Goal: Task Accomplishment & Management: Use online tool/utility

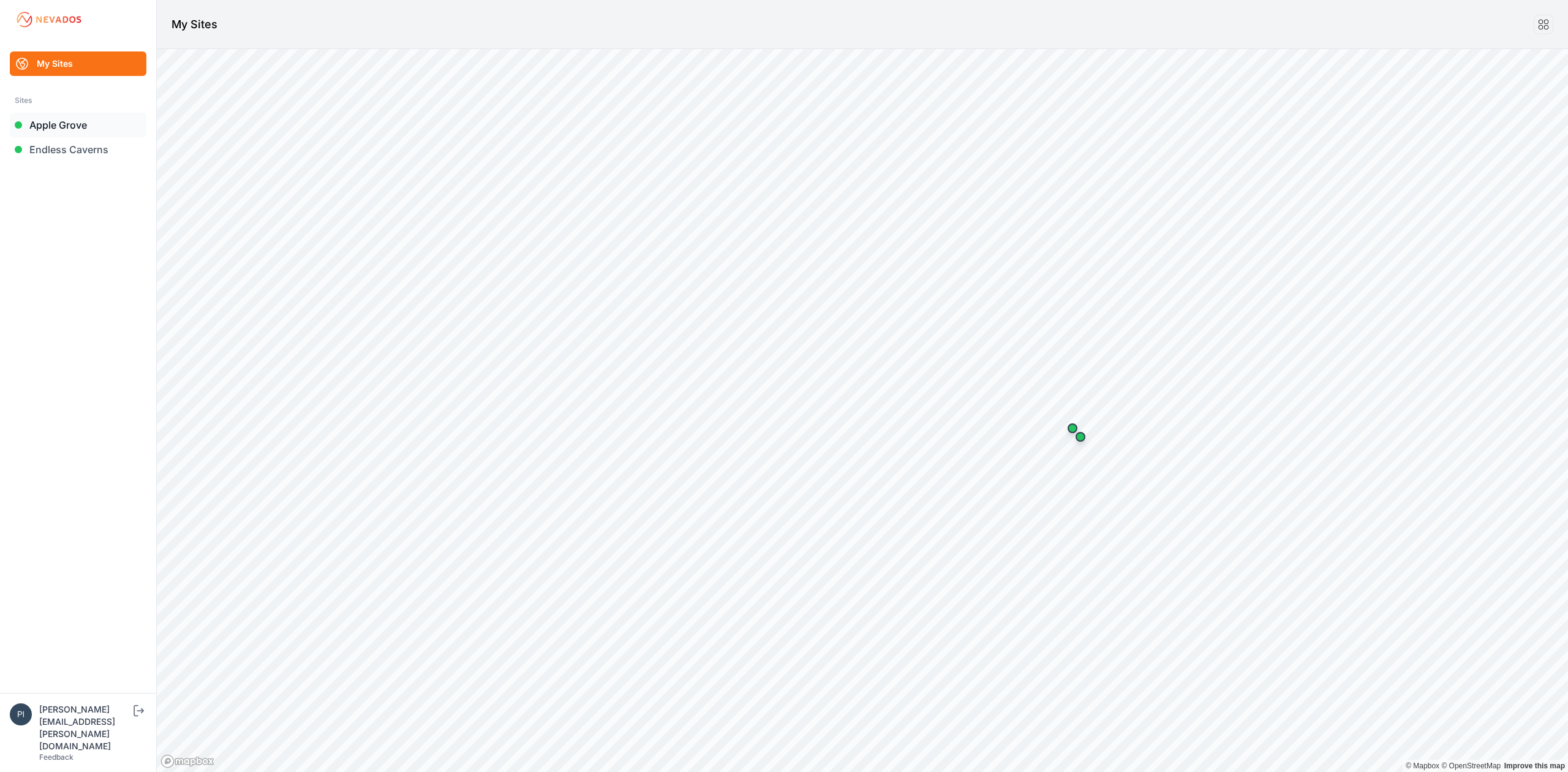
click at [66, 124] on link "Apple Grove" at bounding box center [77, 125] width 137 height 24
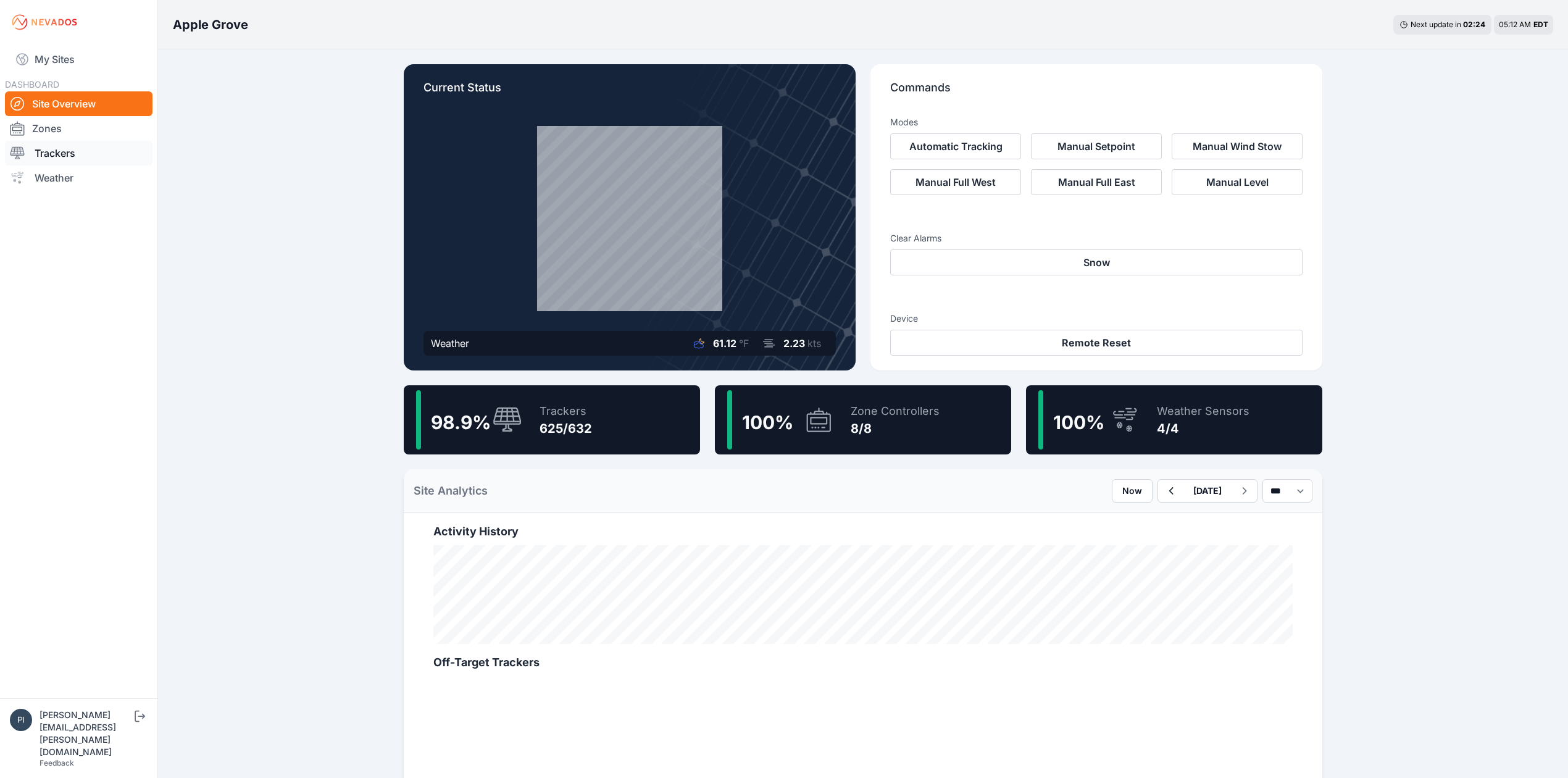
click at [103, 146] on link "Trackers" at bounding box center [79, 152] width 147 height 25
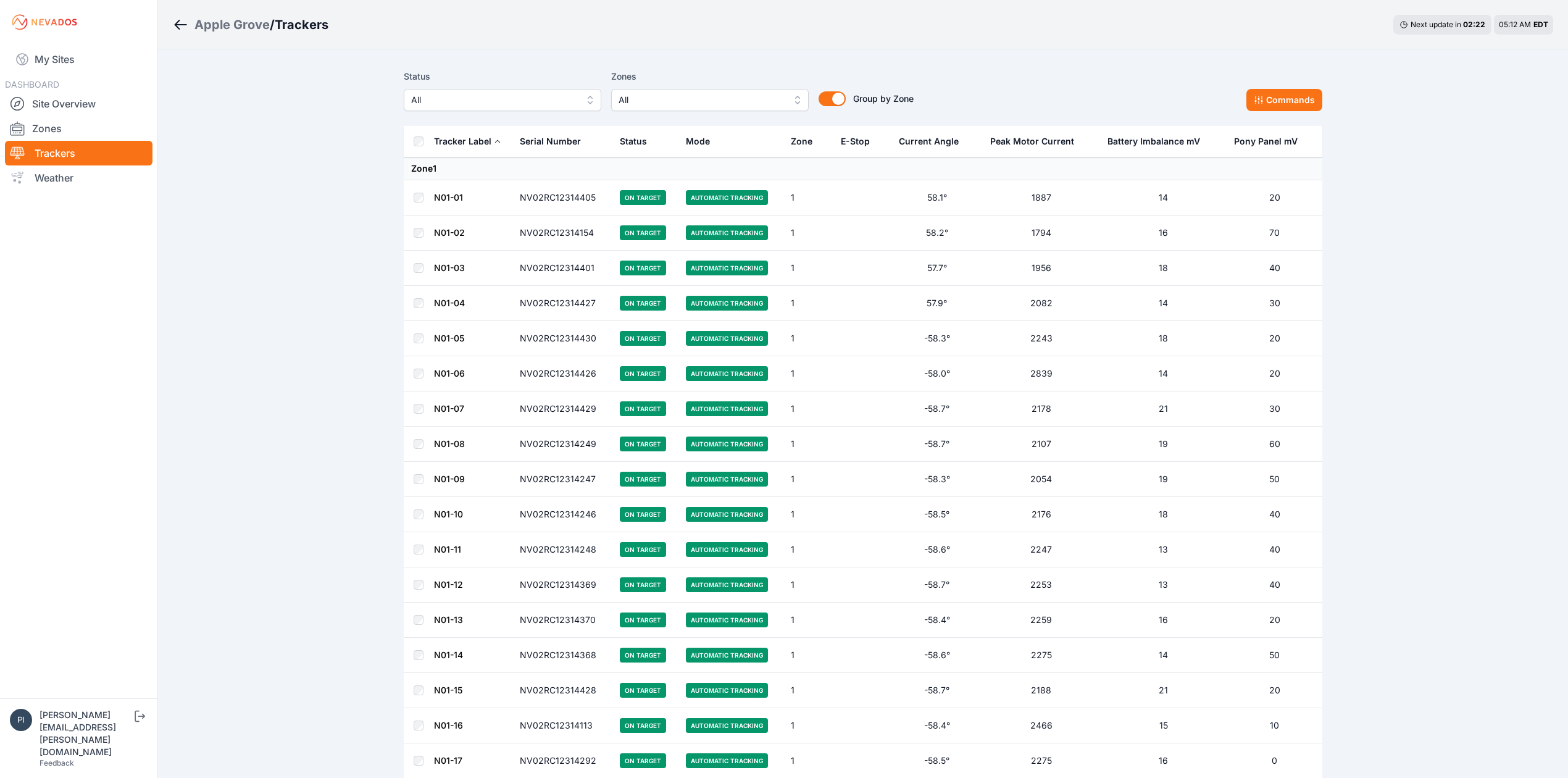
click at [475, 107] on button "All" at bounding box center [503, 100] width 198 height 22
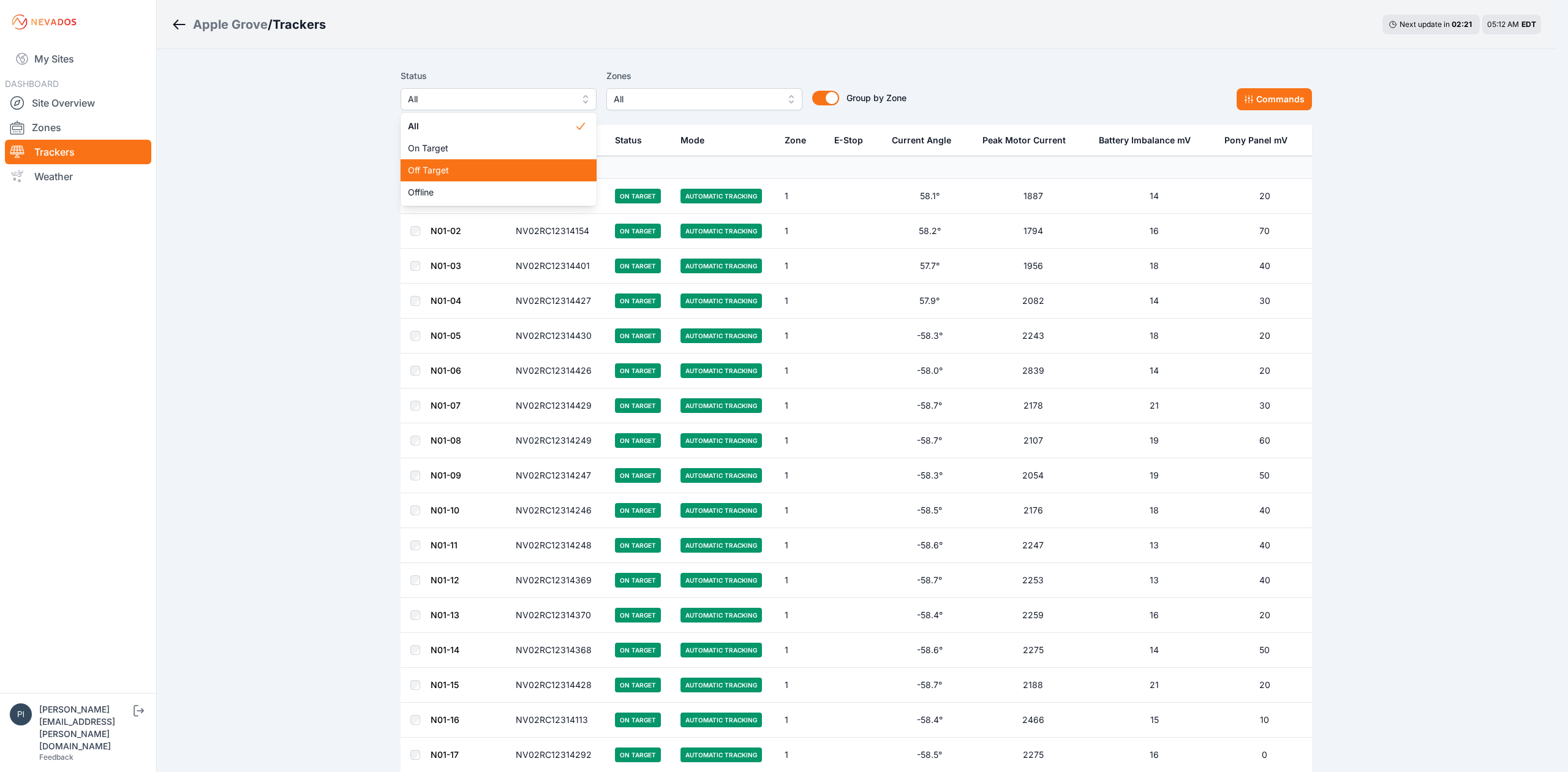
click at [475, 164] on span "Off Target" at bounding box center [491, 170] width 167 height 13
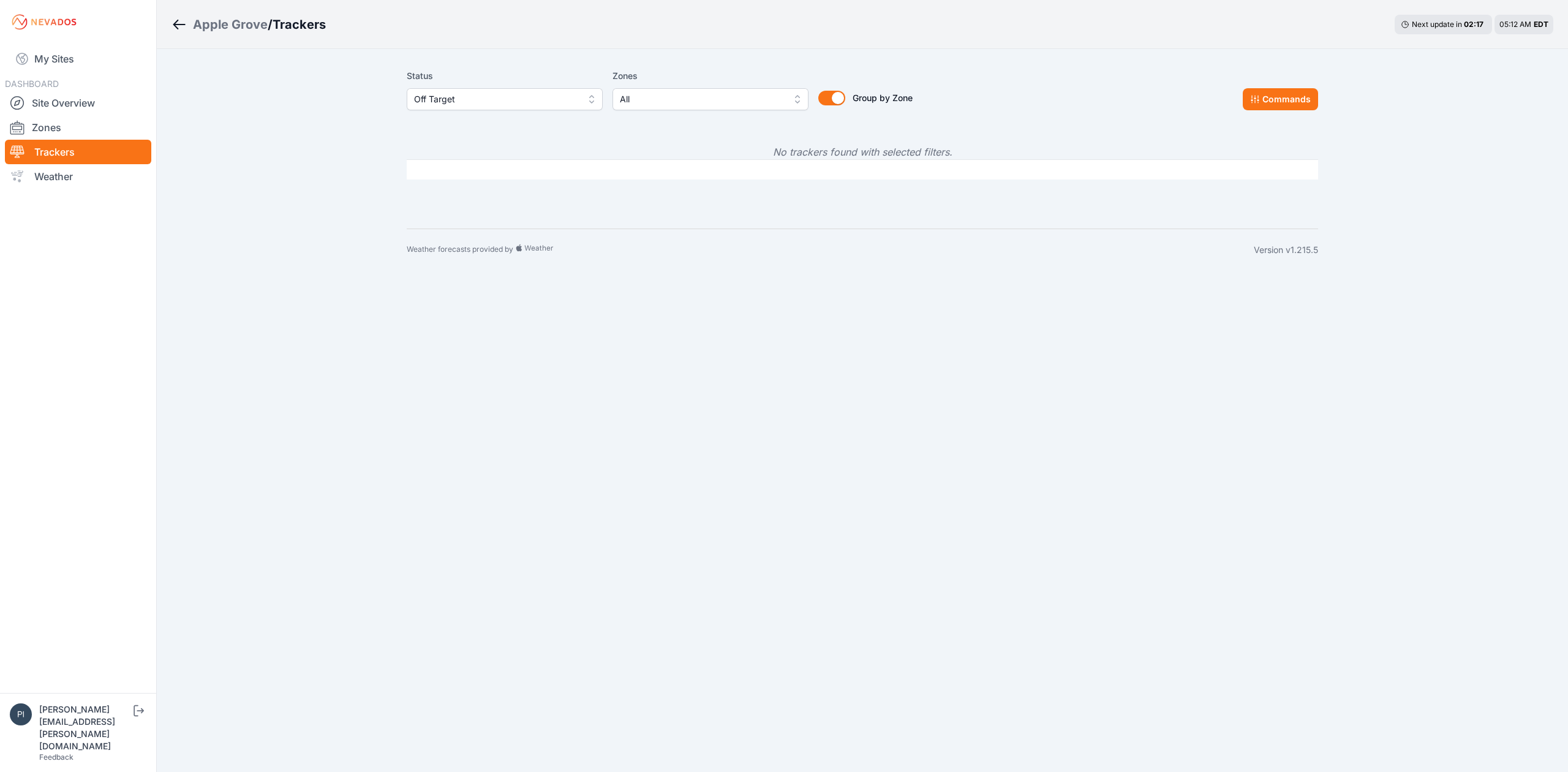
click at [475, 106] on span "Off Target" at bounding box center [496, 99] width 164 height 15
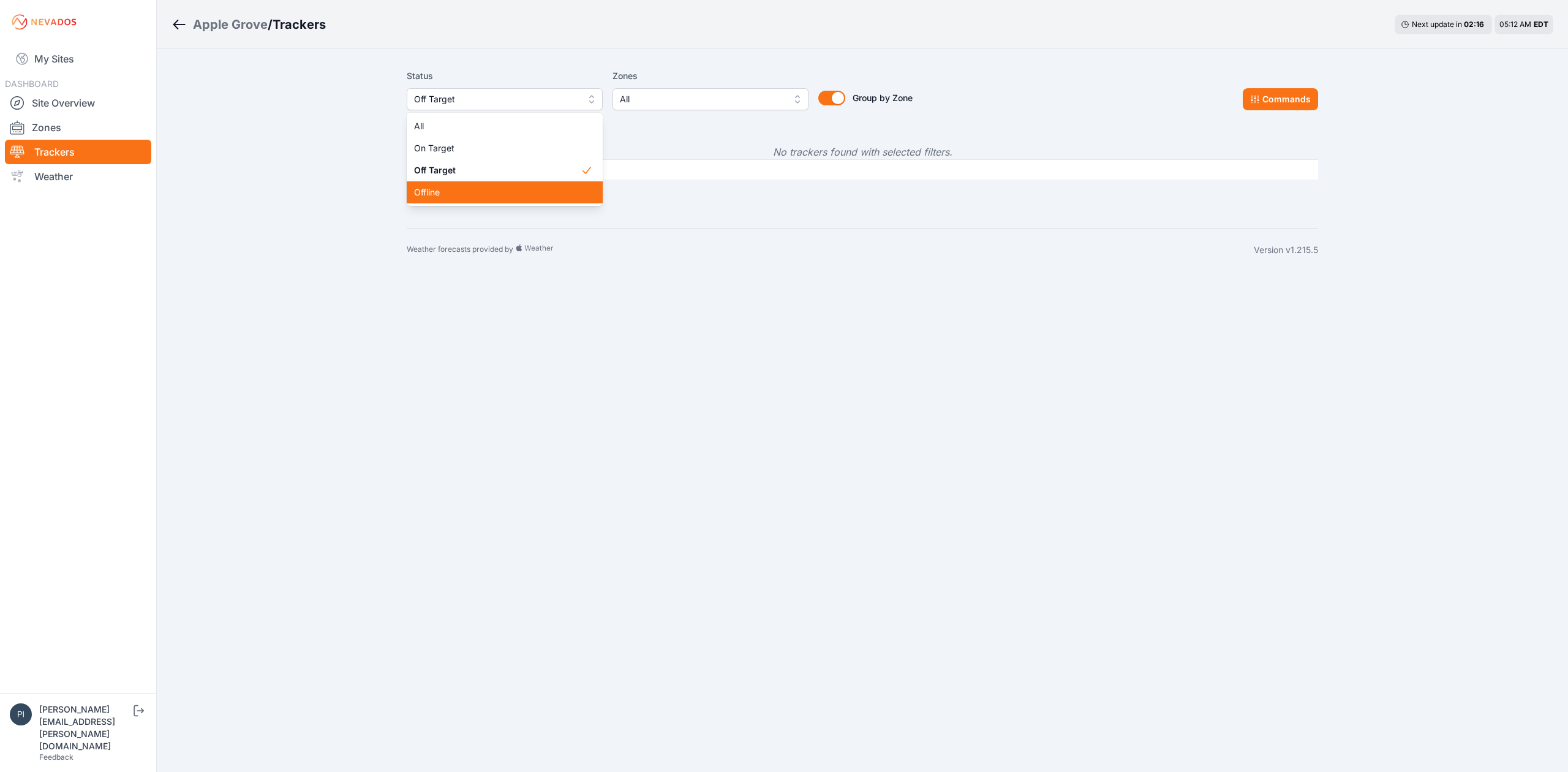
click at [474, 190] on span "Offline" at bounding box center [497, 192] width 167 height 13
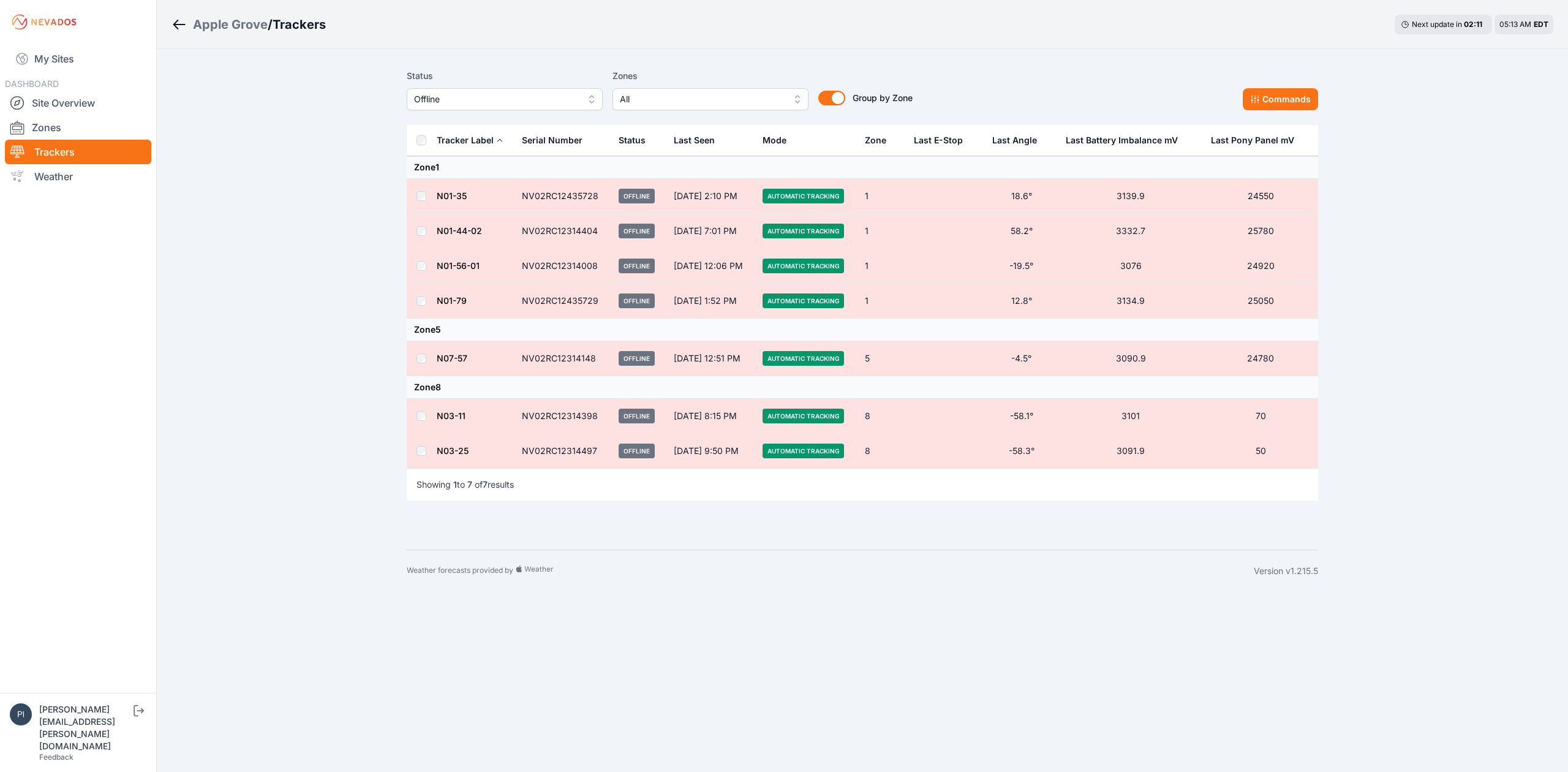
click at [417, 459] on td at bounding box center [421, 451] width 30 height 35
click at [414, 193] on td at bounding box center [421, 196] width 30 height 35
click at [1175, 106] on button "Commands" at bounding box center [1280, 100] width 75 height 22
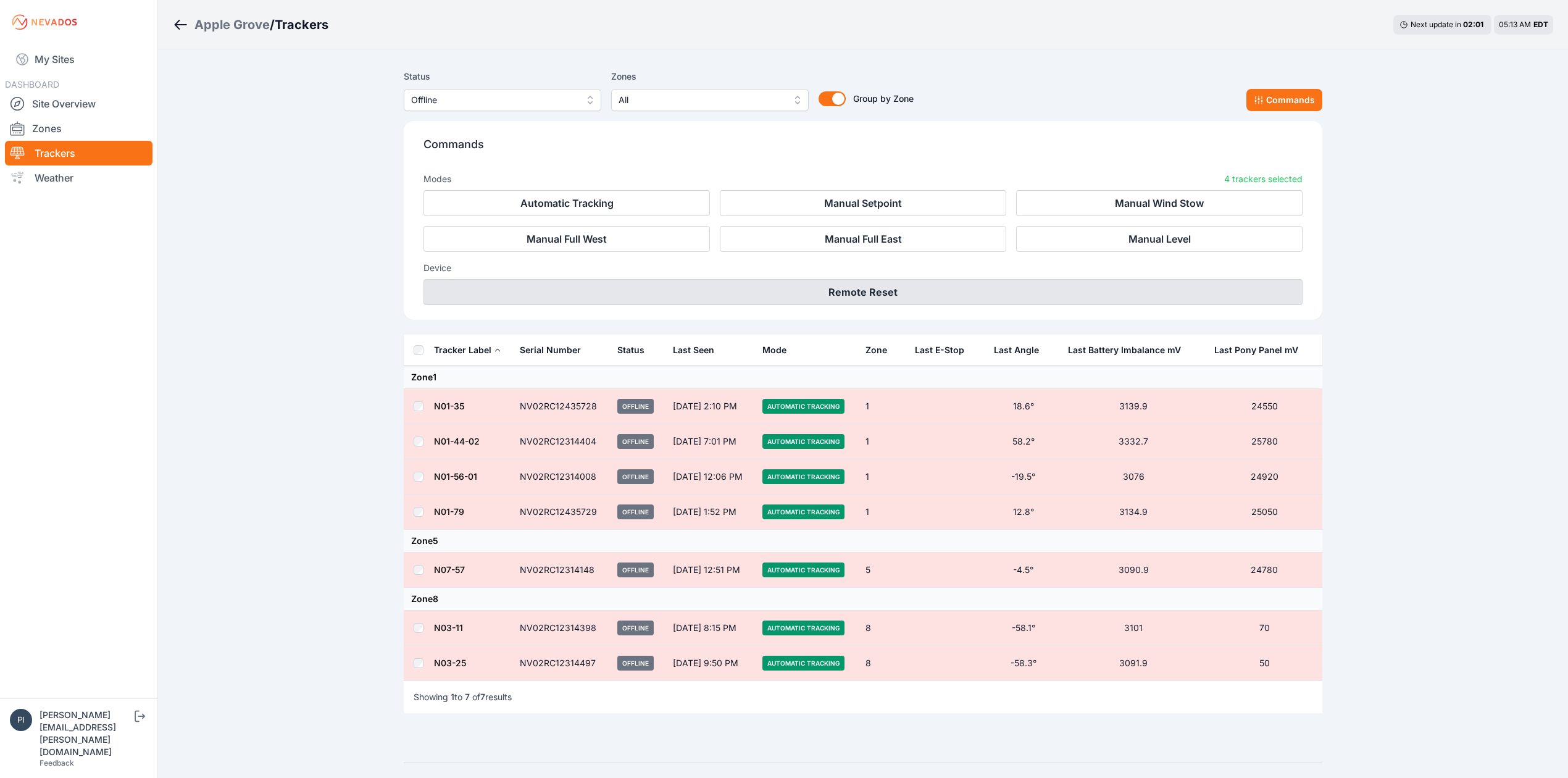
click at [964, 290] on button "Remote Reset" at bounding box center [863, 292] width 879 height 26
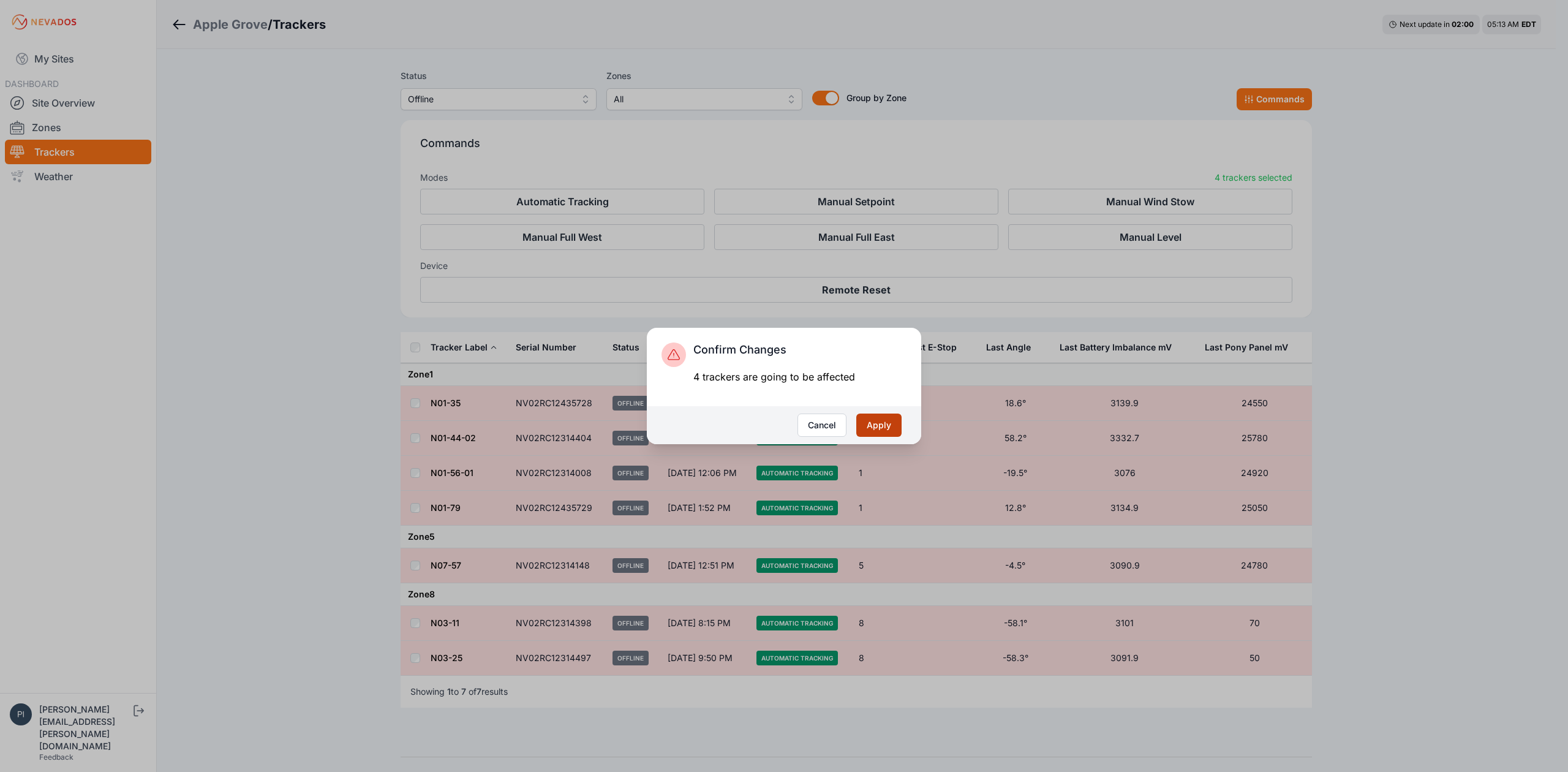
click at [873, 425] on button "Apply" at bounding box center [878, 425] width 45 height 24
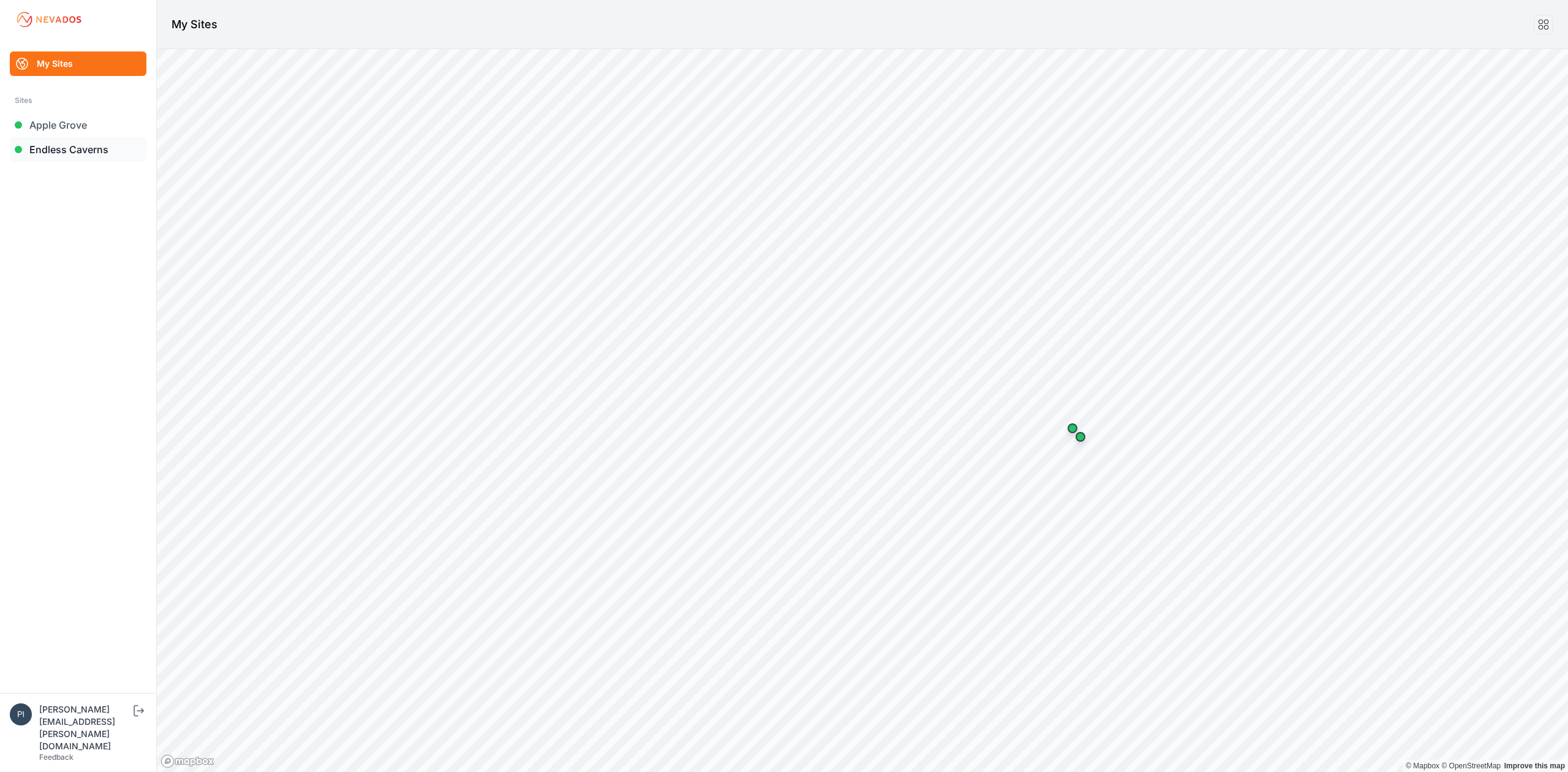
click at [66, 148] on link "Endless Caverns" at bounding box center [77, 149] width 137 height 24
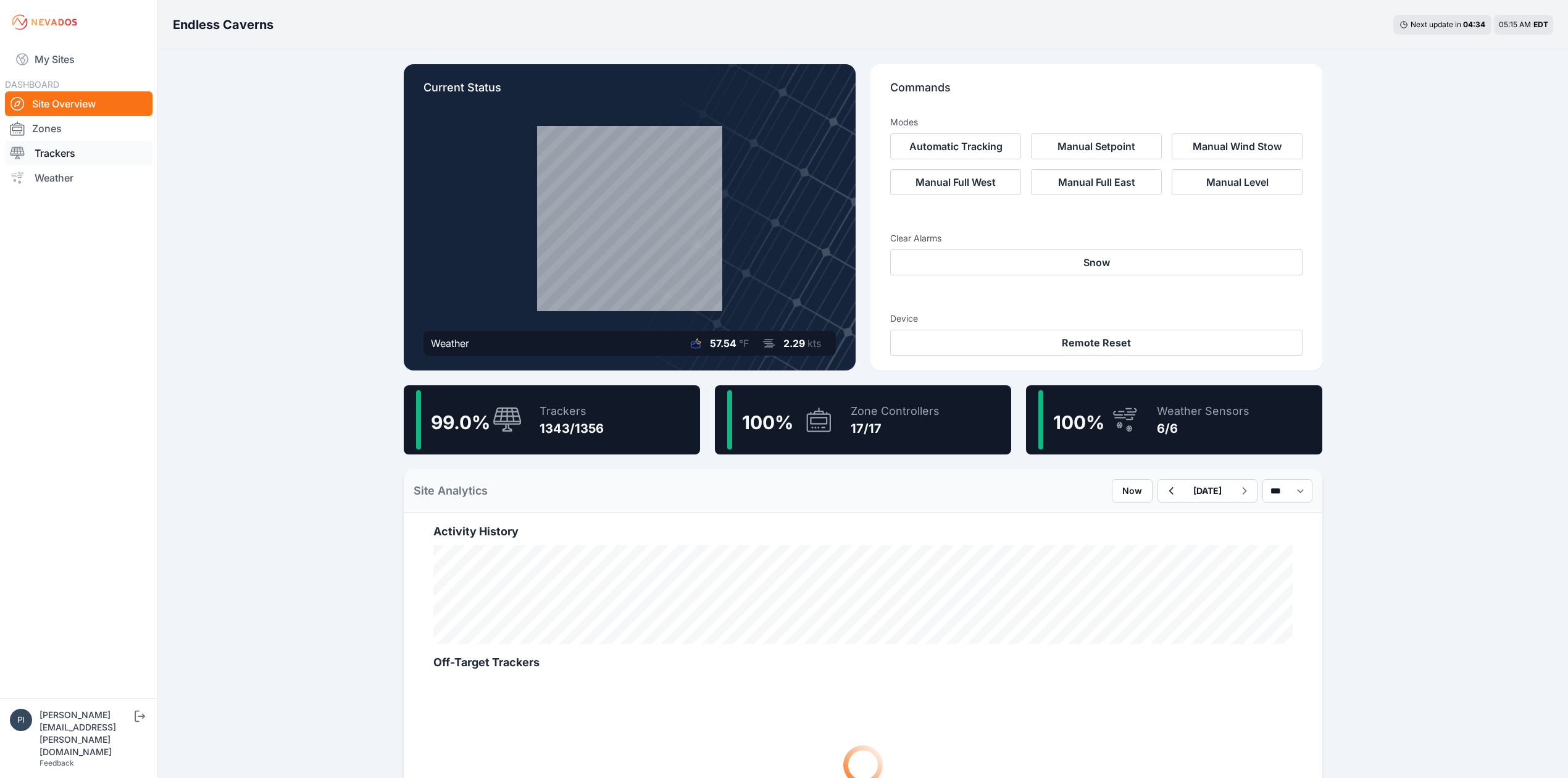
click at [114, 151] on link "Trackers" at bounding box center [79, 152] width 147 height 25
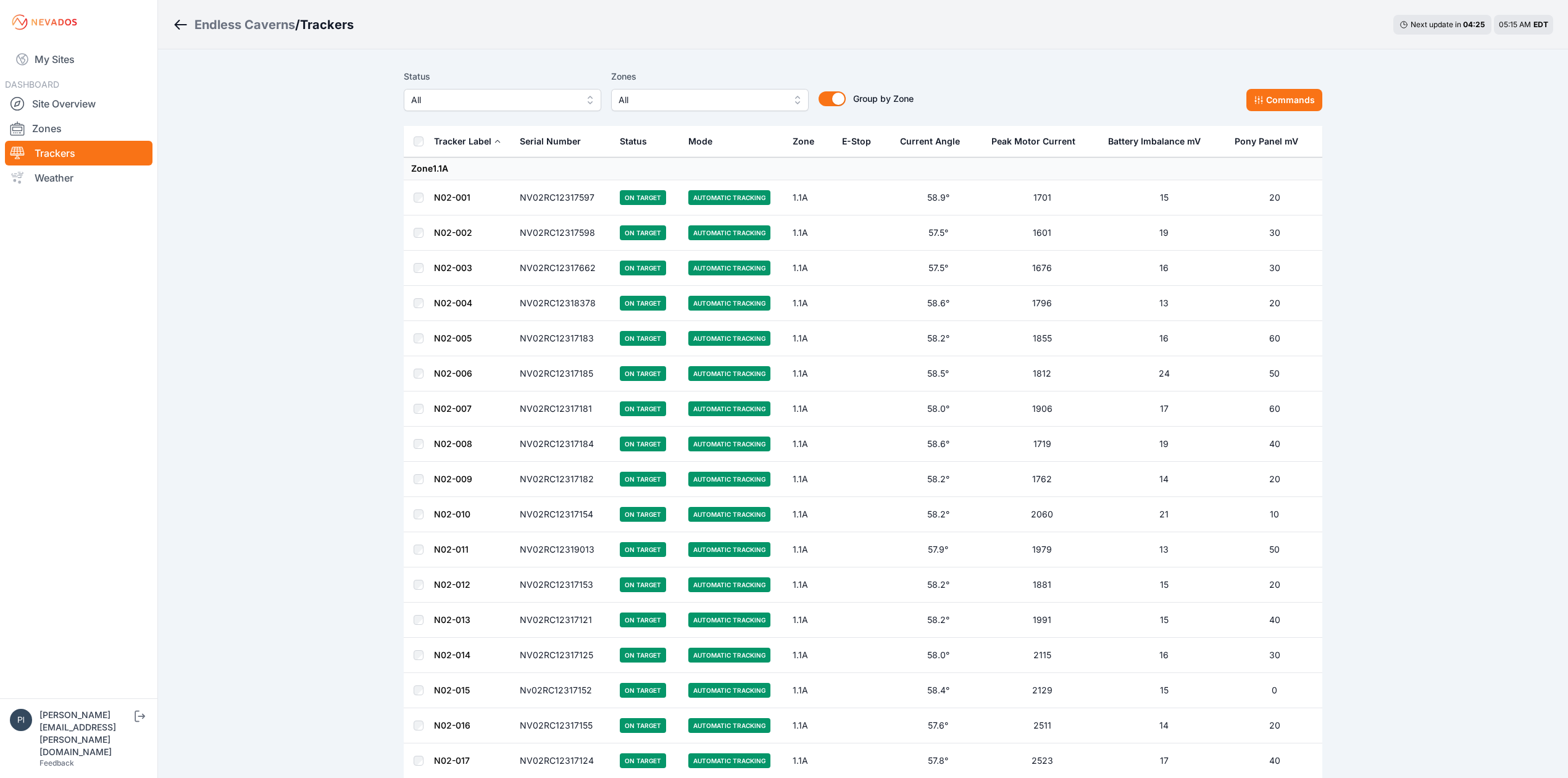
click at [433, 92] on span "All" at bounding box center [494, 100] width 165 height 15
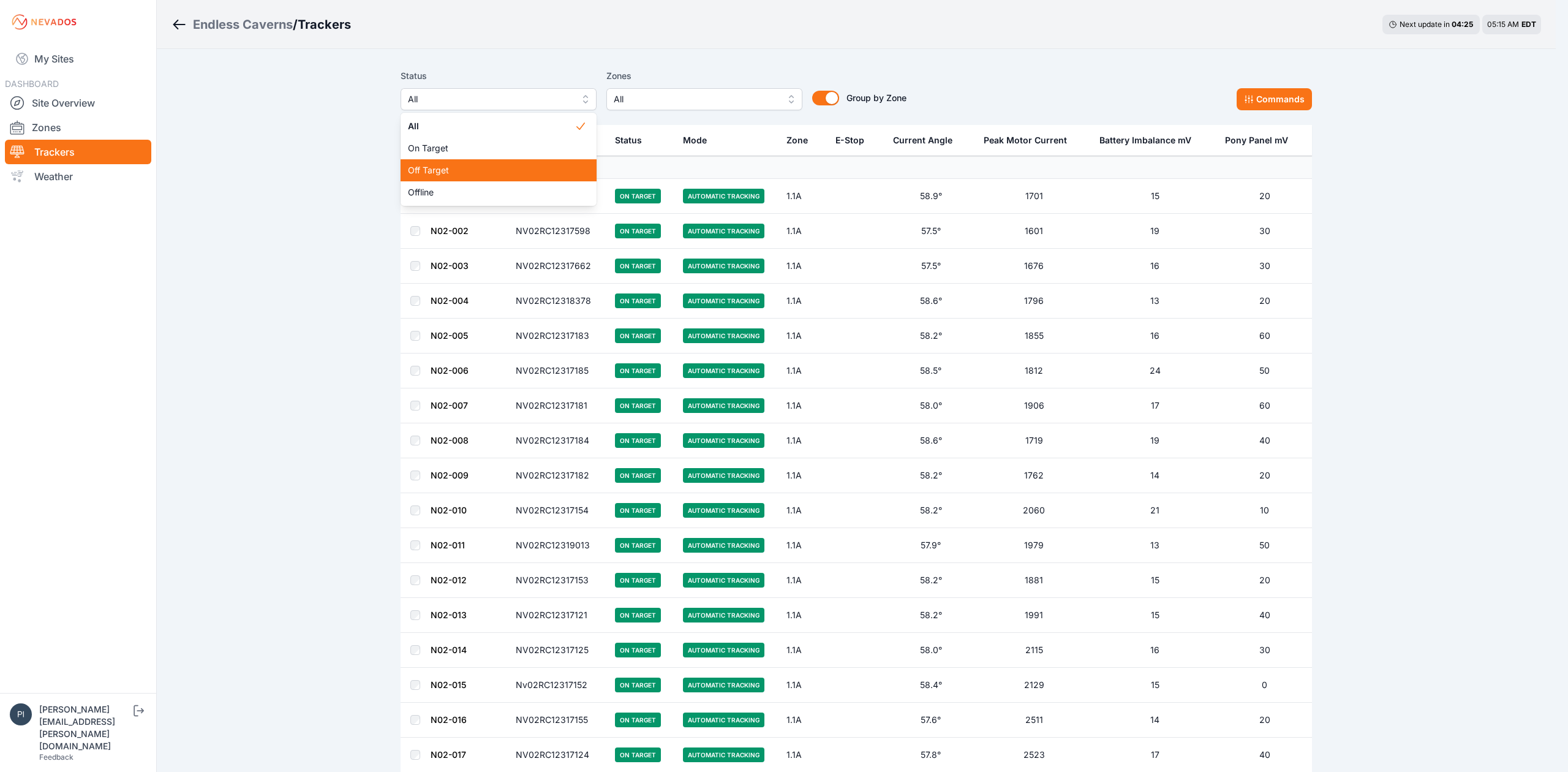
click at [442, 170] on span "Off Target" at bounding box center [491, 170] width 167 height 13
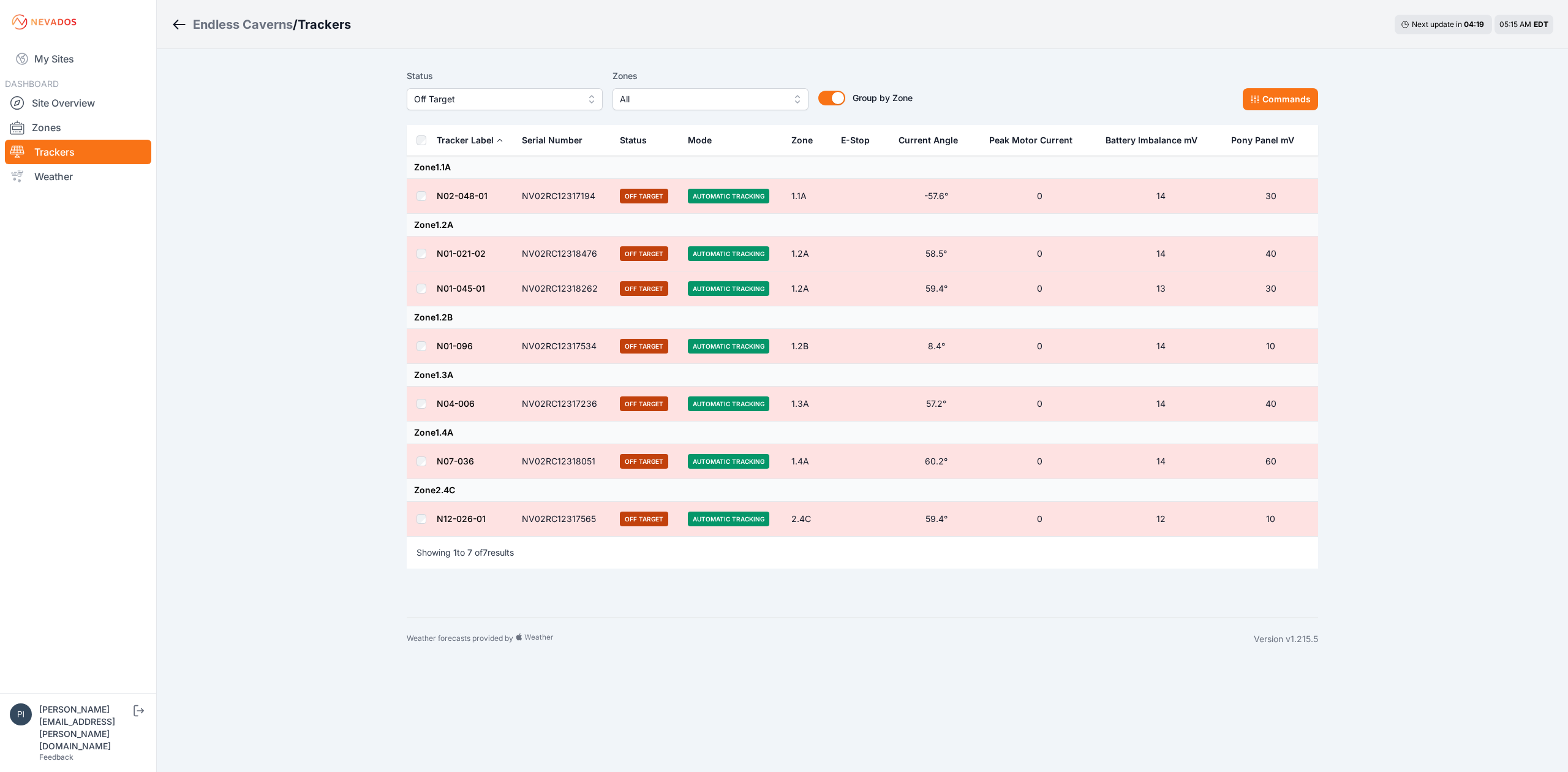
click at [425, 155] on th at bounding box center [421, 140] width 30 height 31
click at [1277, 103] on button "Commands" at bounding box center [1280, 100] width 75 height 22
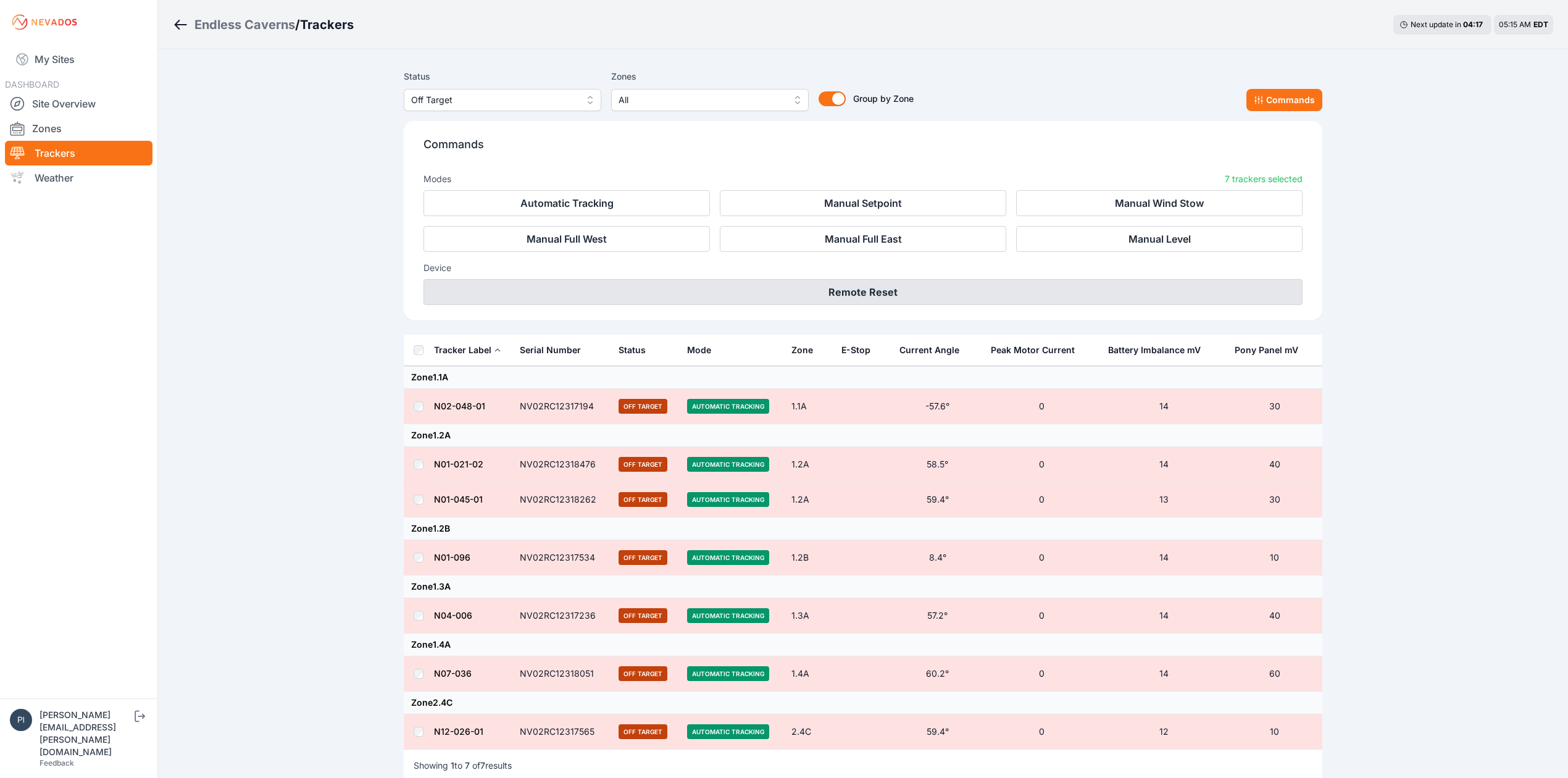
click at [804, 292] on button "Remote Reset" at bounding box center [863, 292] width 879 height 26
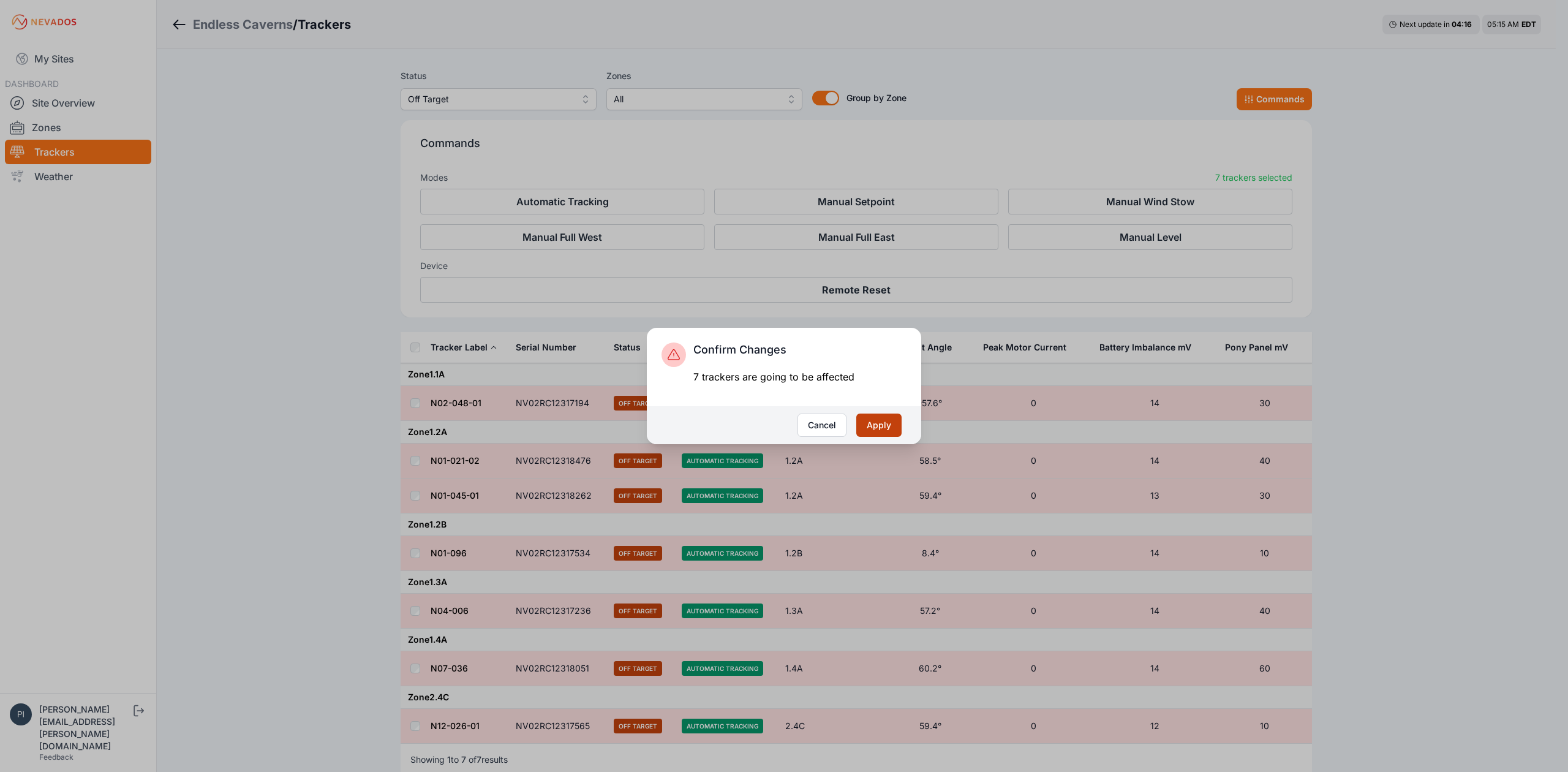
click at [885, 420] on button "Apply" at bounding box center [878, 425] width 45 height 24
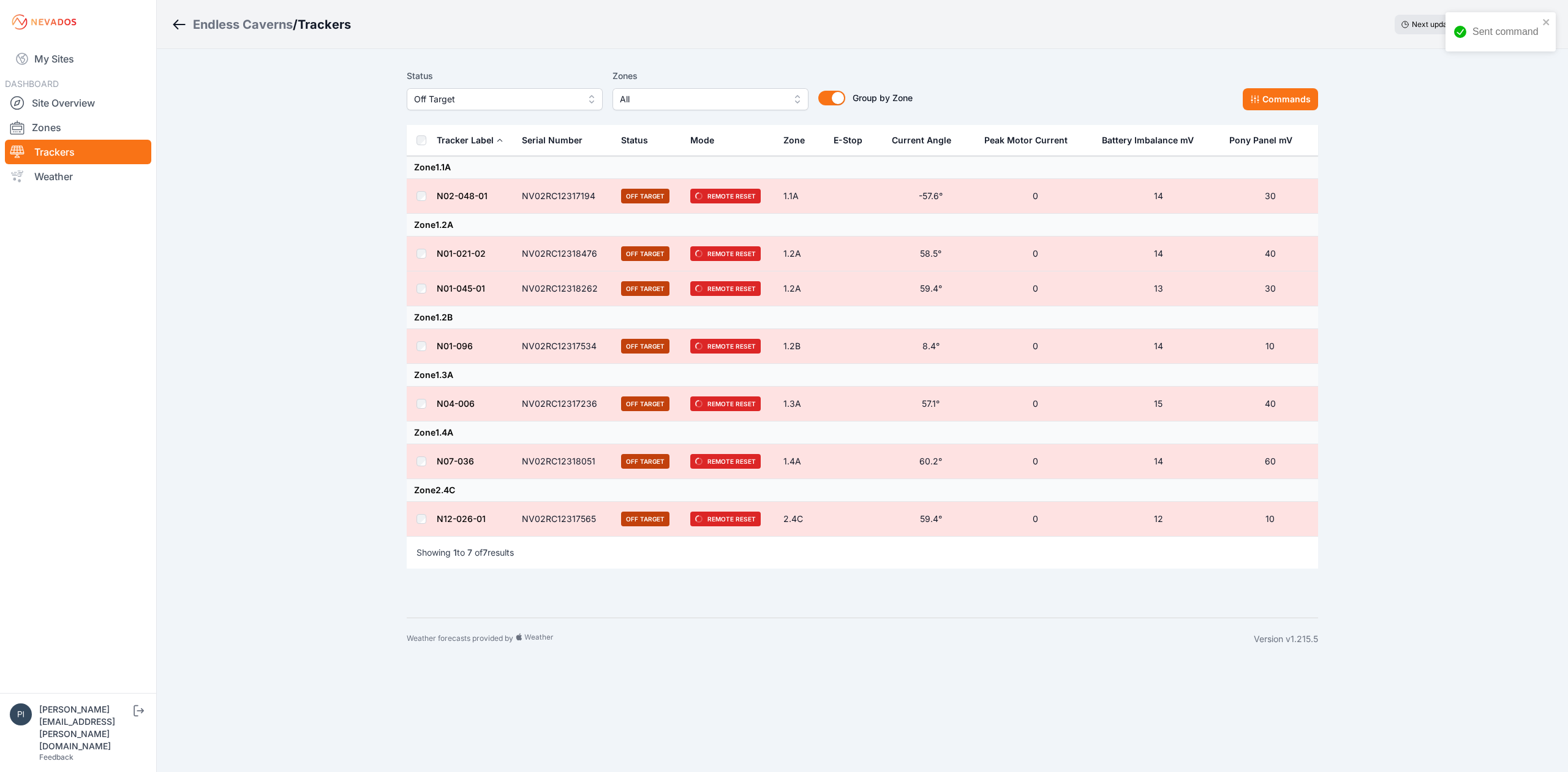
click at [461, 89] on button "Off Target" at bounding box center [505, 100] width 196 height 22
click at [457, 191] on span "Offline" at bounding box center [497, 192] width 167 height 13
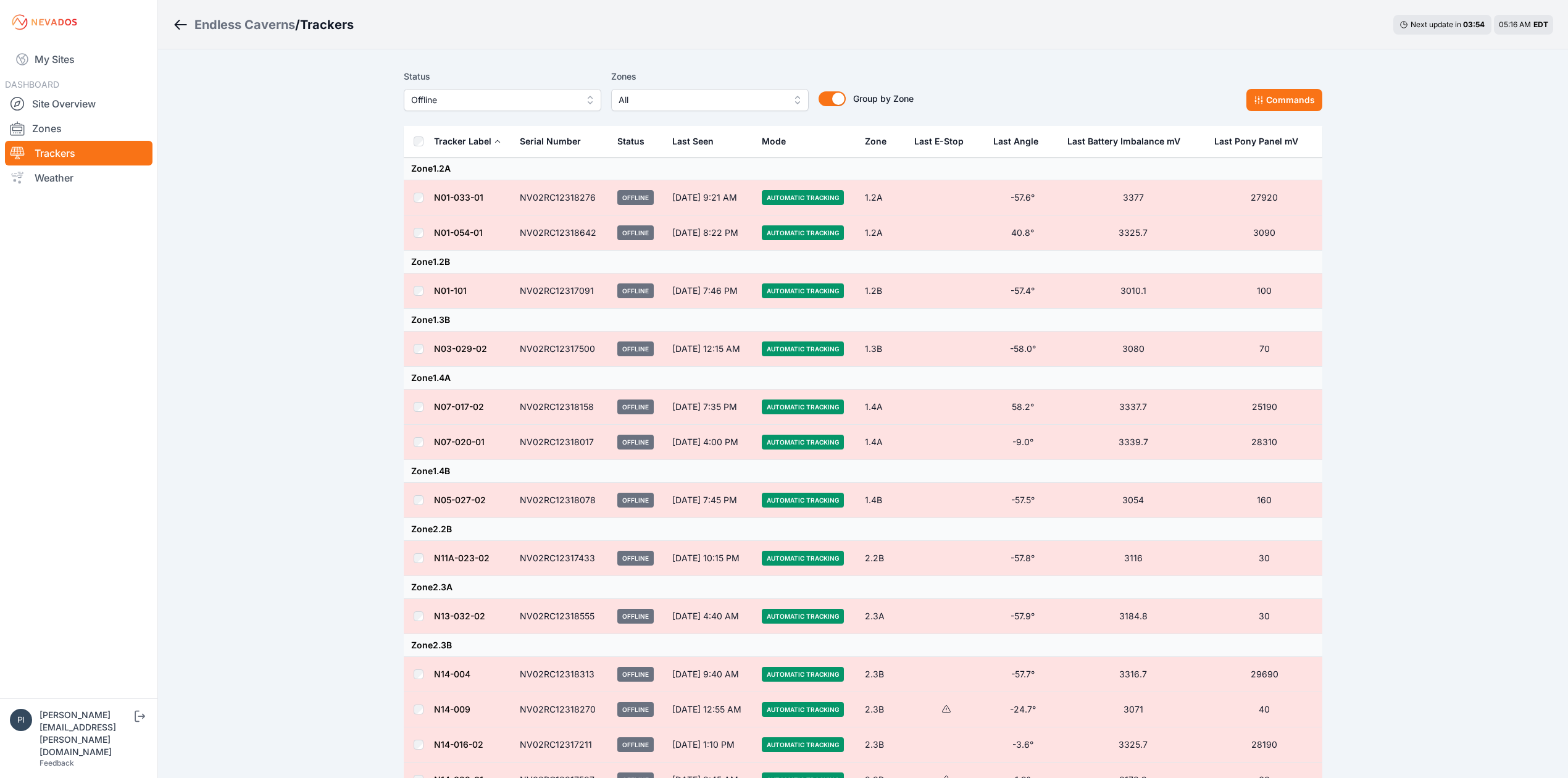
click at [415, 401] on td at bounding box center [419, 407] width 30 height 35
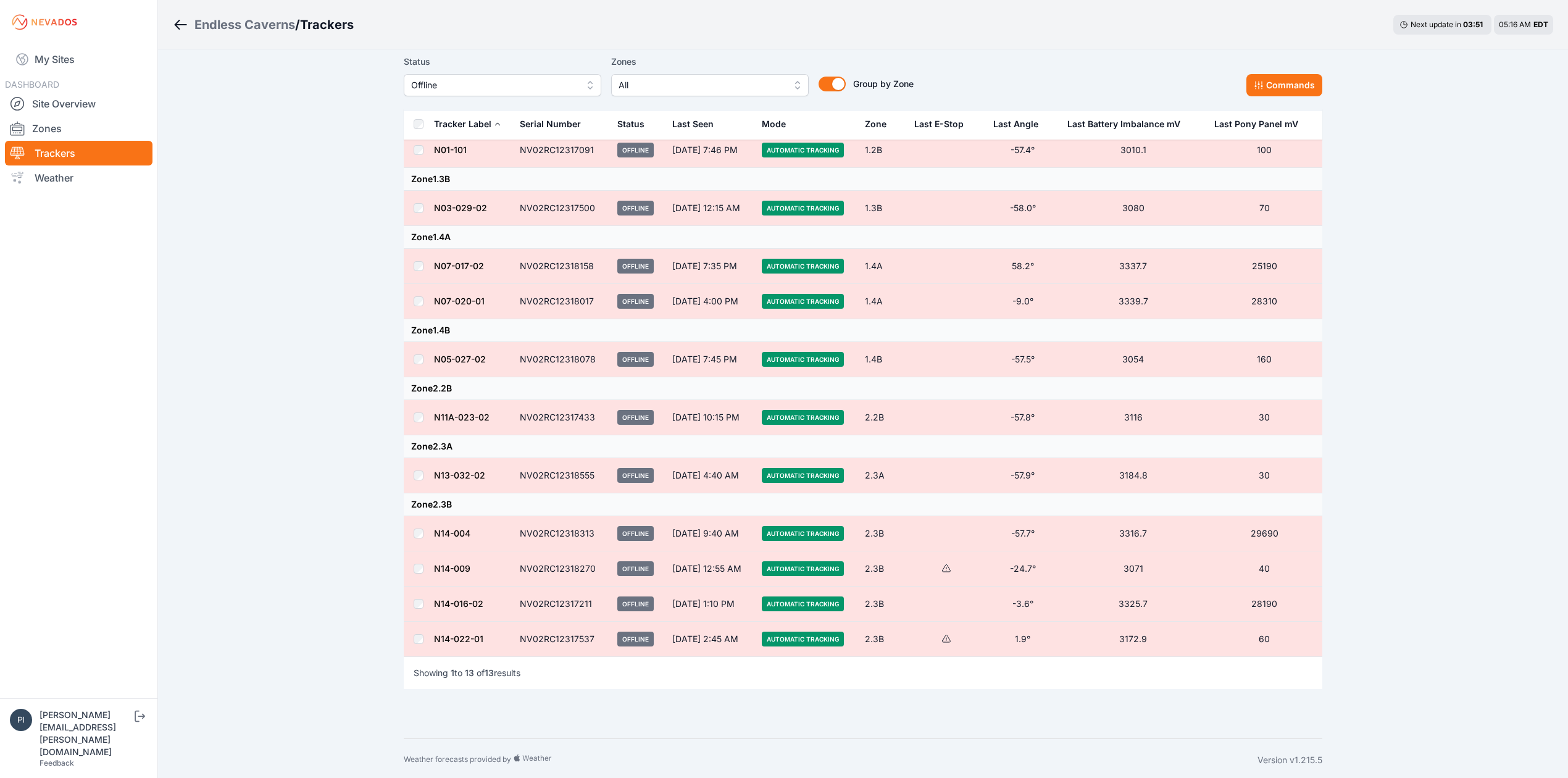
scroll to position [149, 0]
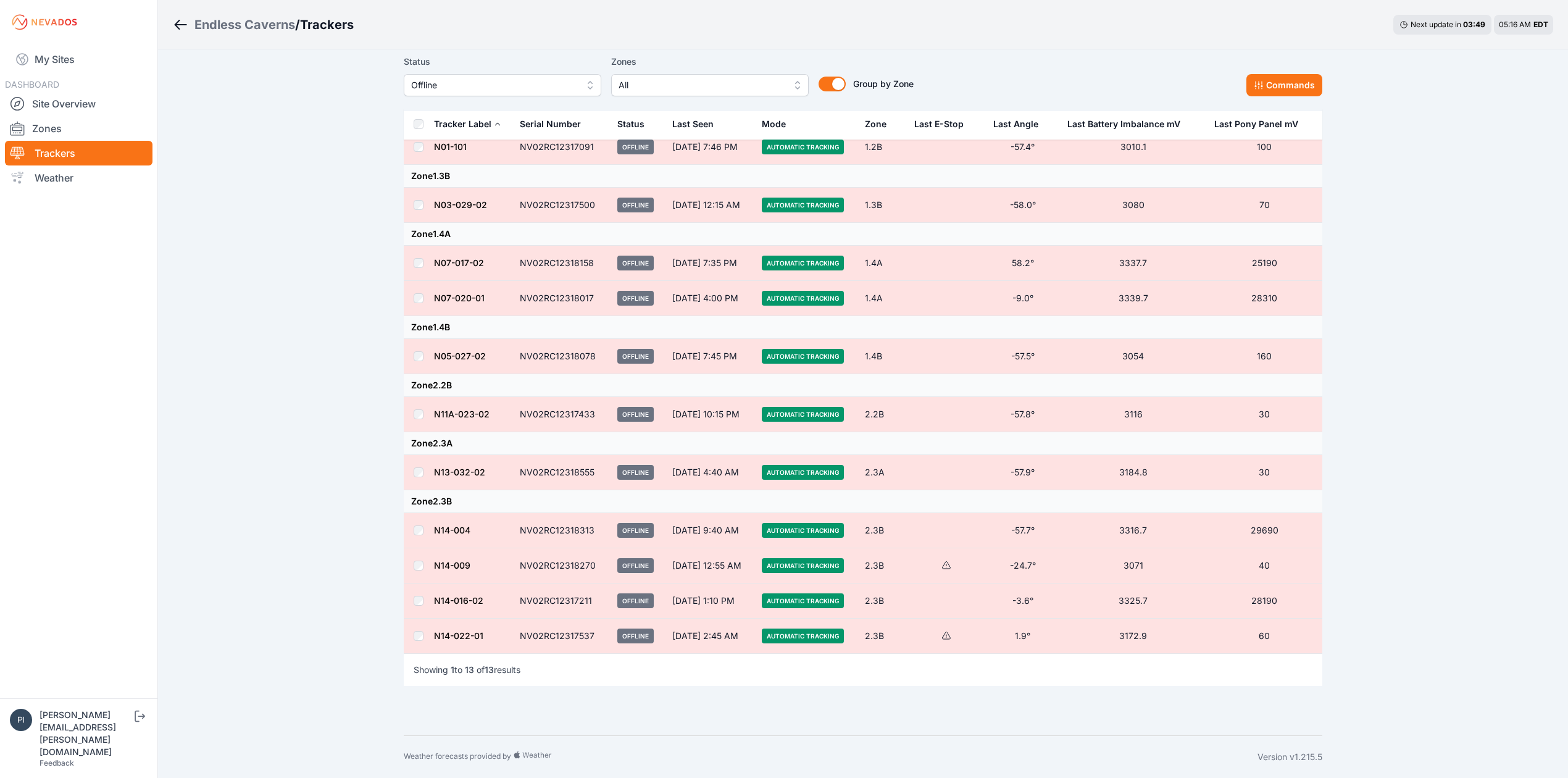
click at [418, 593] on td at bounding box center [419, 600] width 30 height 35
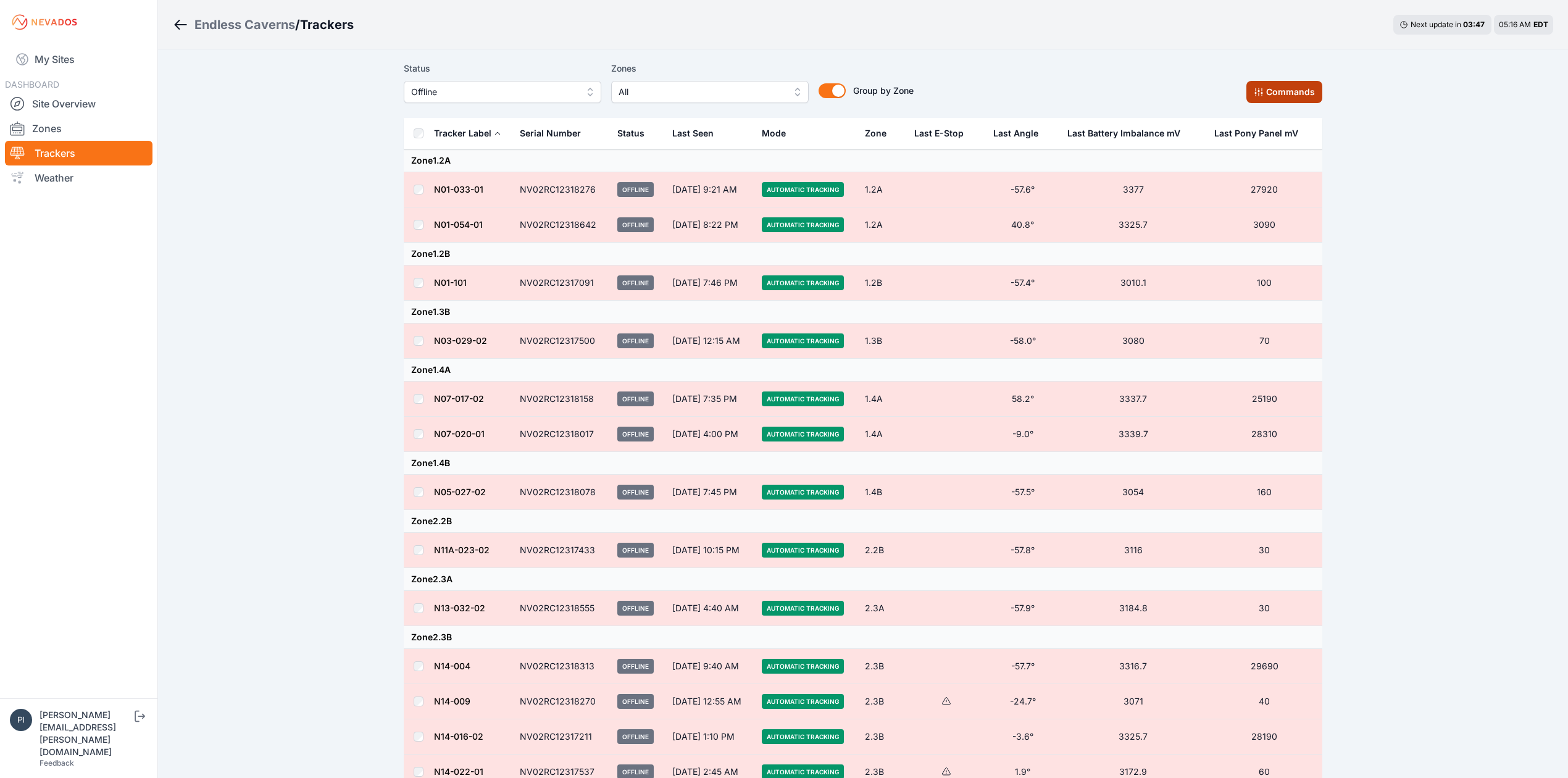
scroll to position [0, 0]
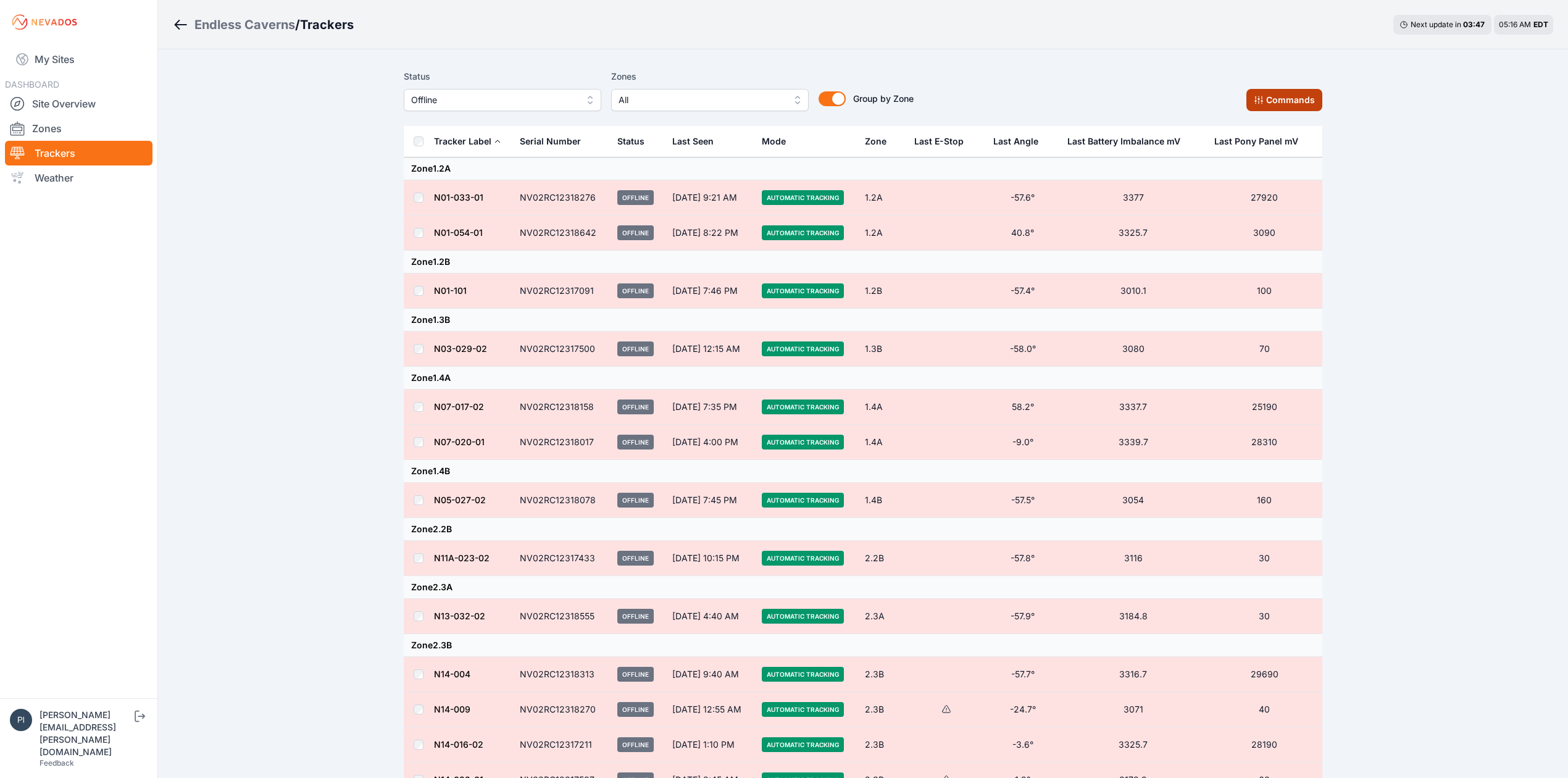
click at [1277, 107] on button "Commands" at bounding box center [1285, 100] width 76 height 22
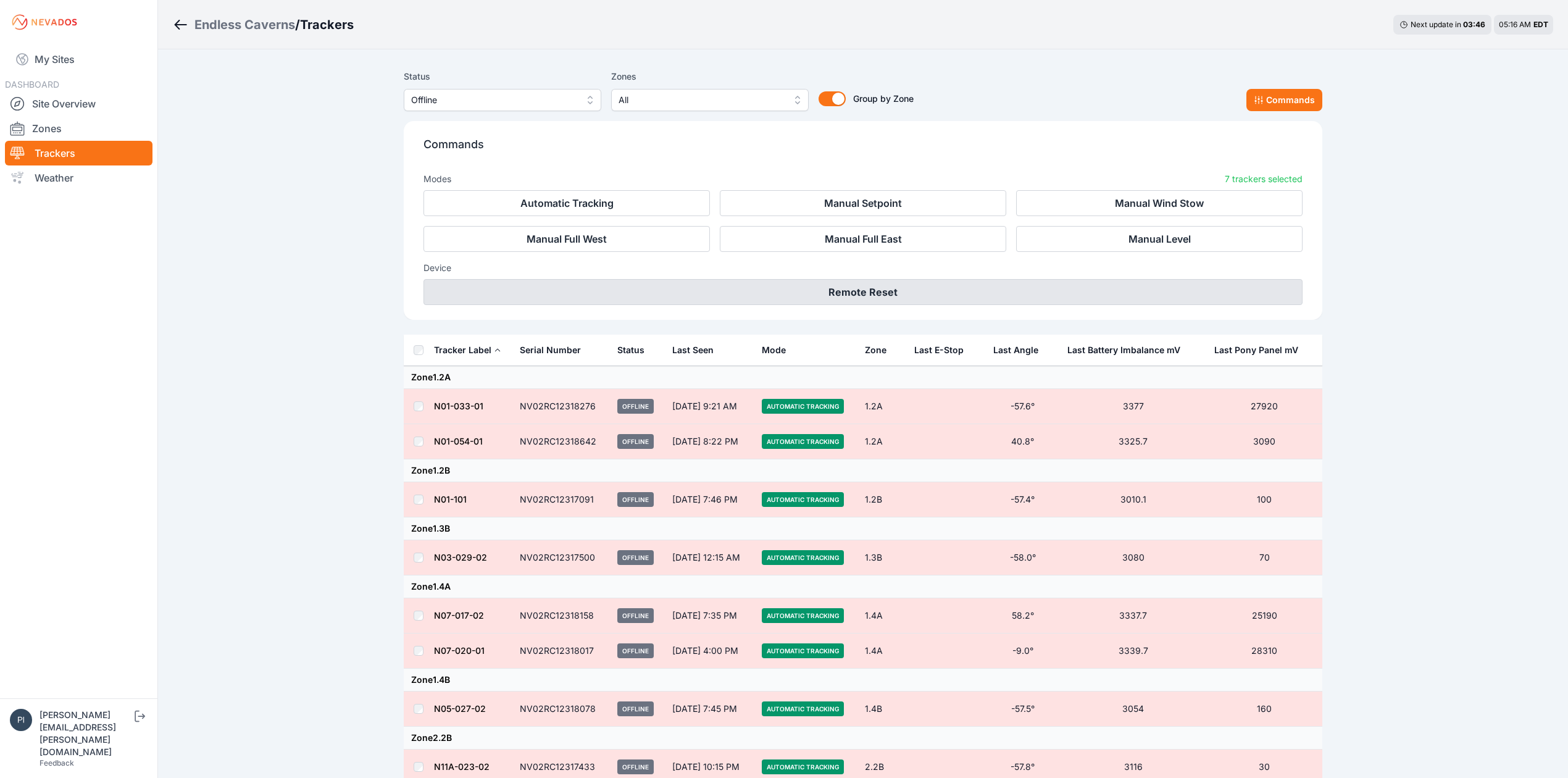
click at [864, 292] on button "Remote Reset" at bounding box center [863, 292] width 879 height 26
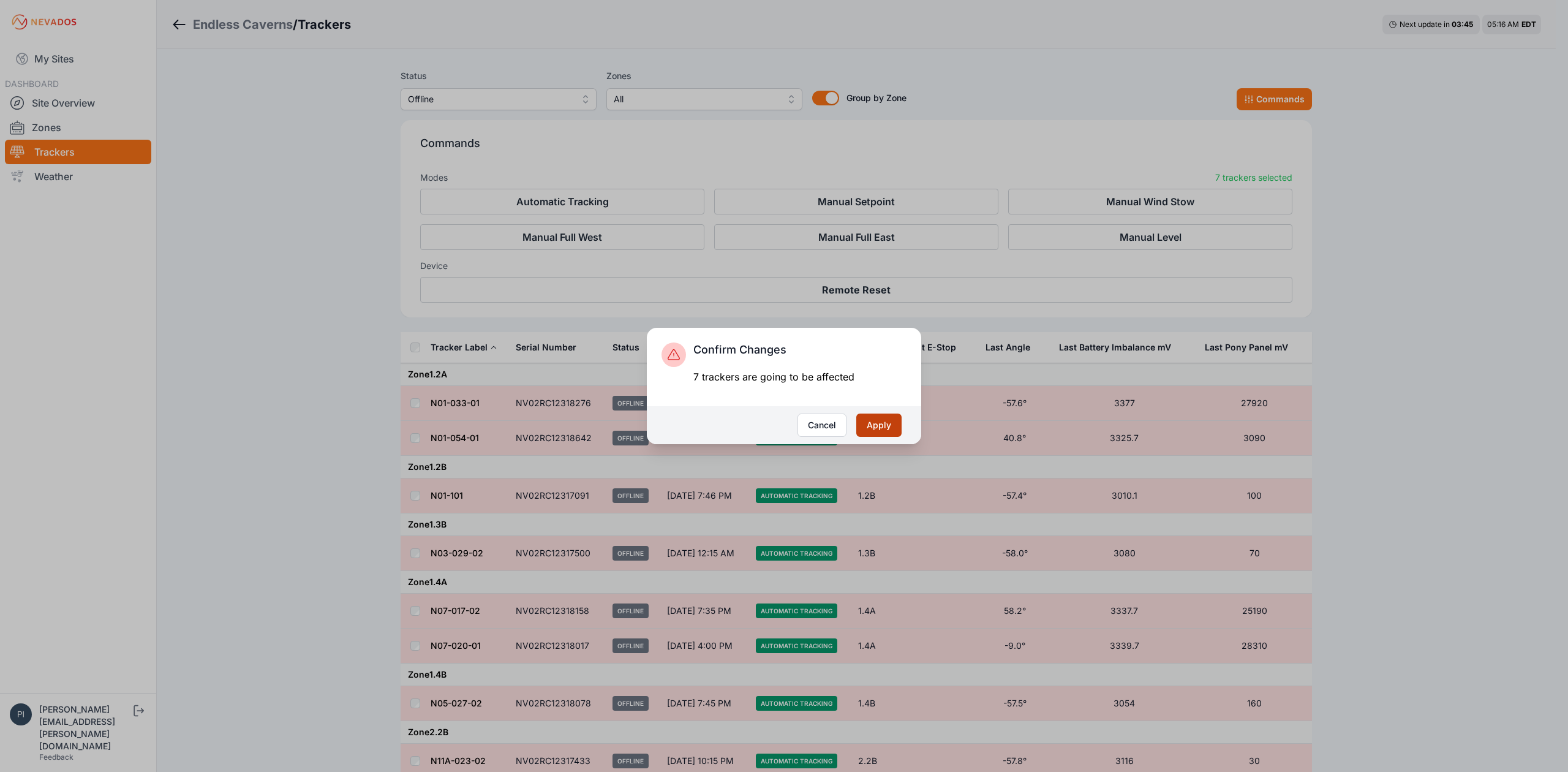
click at [880, 423] on button "Apply" at bounding box center [878, 425] width 45 height 24
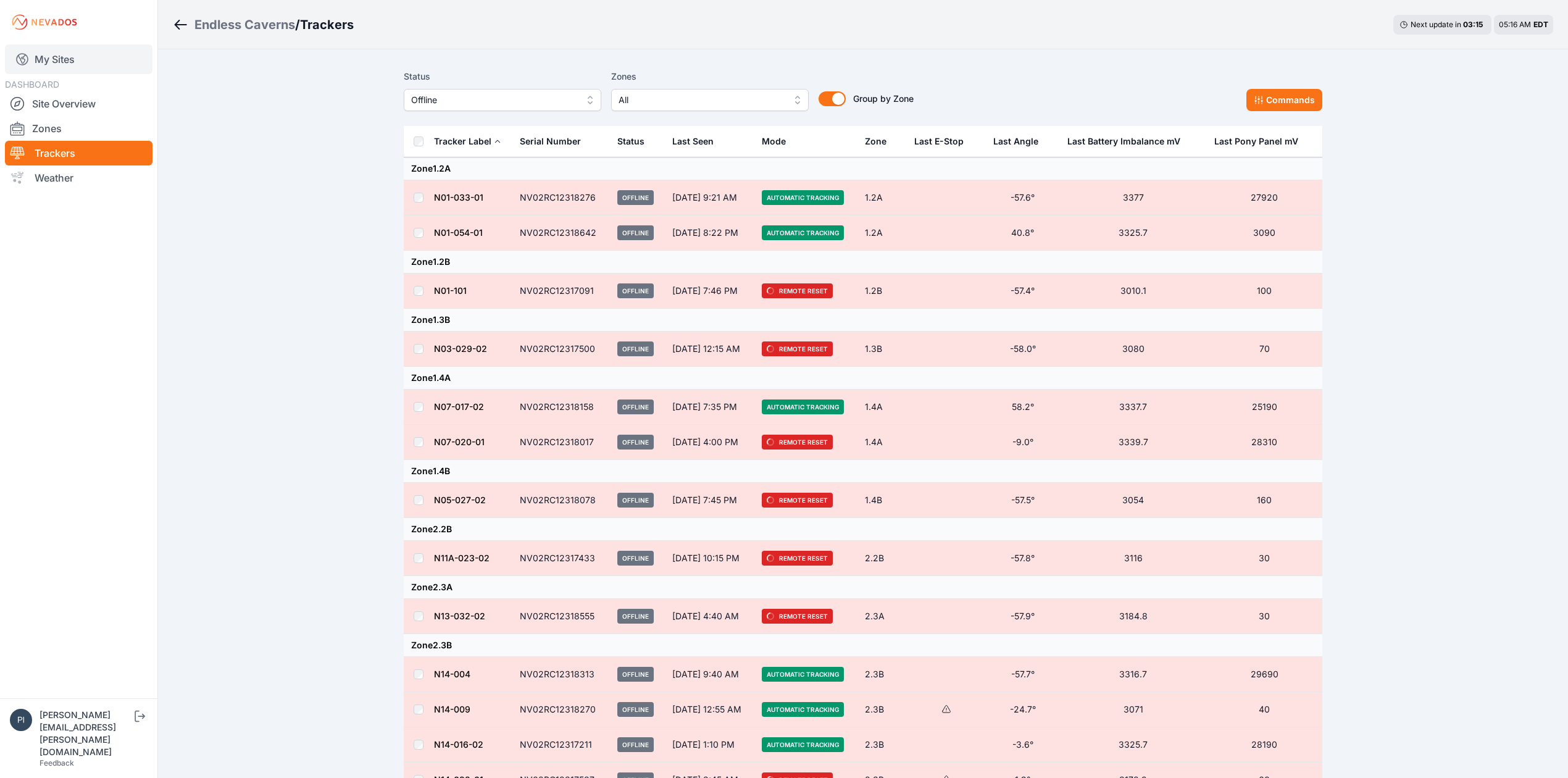
click at [84, 54] on link "My Sites" at bounding box center [79, 60] width 147 height 30
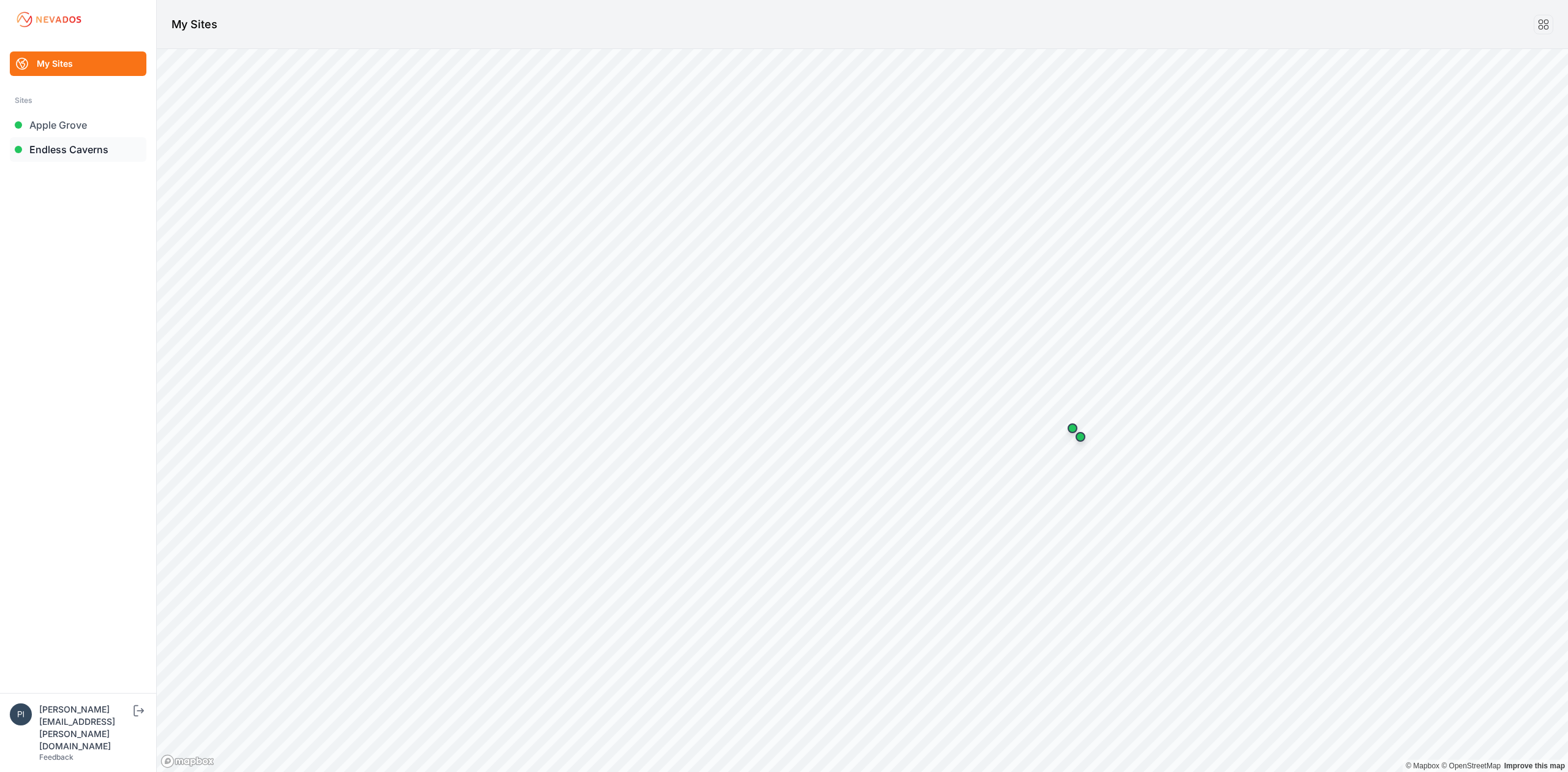
click at [101, 145] on link "Endless Caverns" at bounding box center [77, 149] width 137 height 24
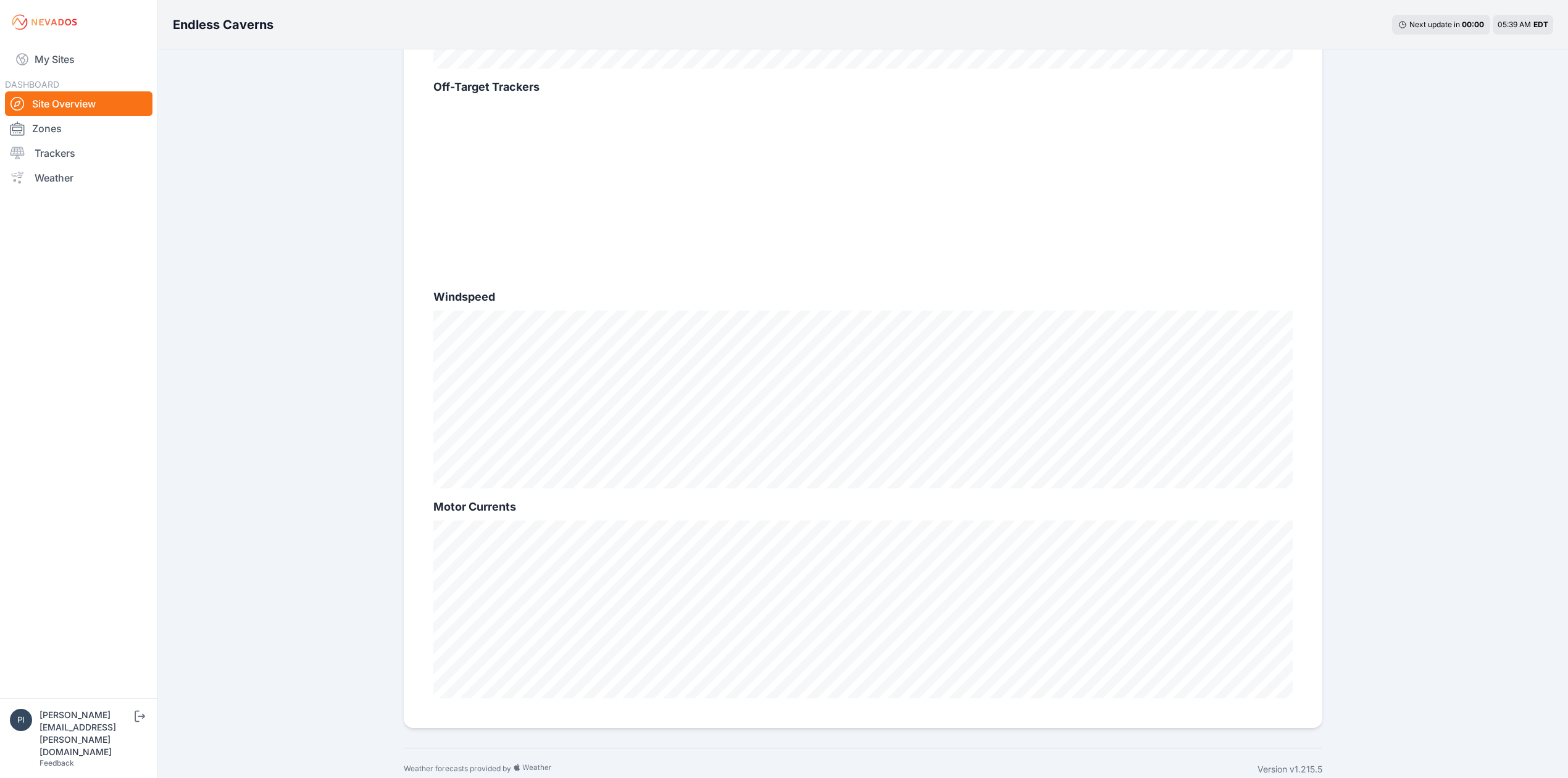
scroll to position [588, 0]
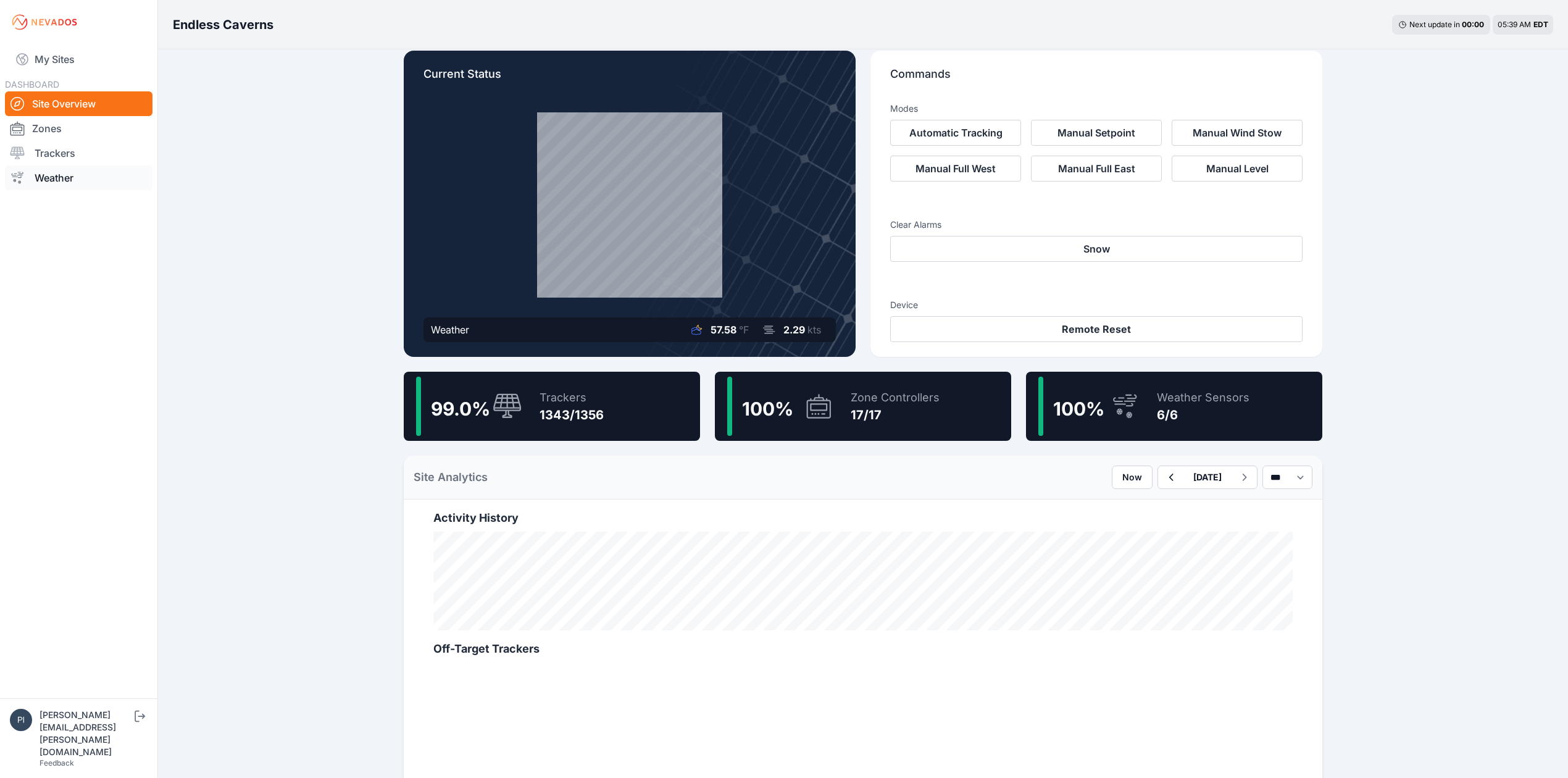
click at [75, 166] on link "Weather" at bounding box center [79, 177] width 147 height 25
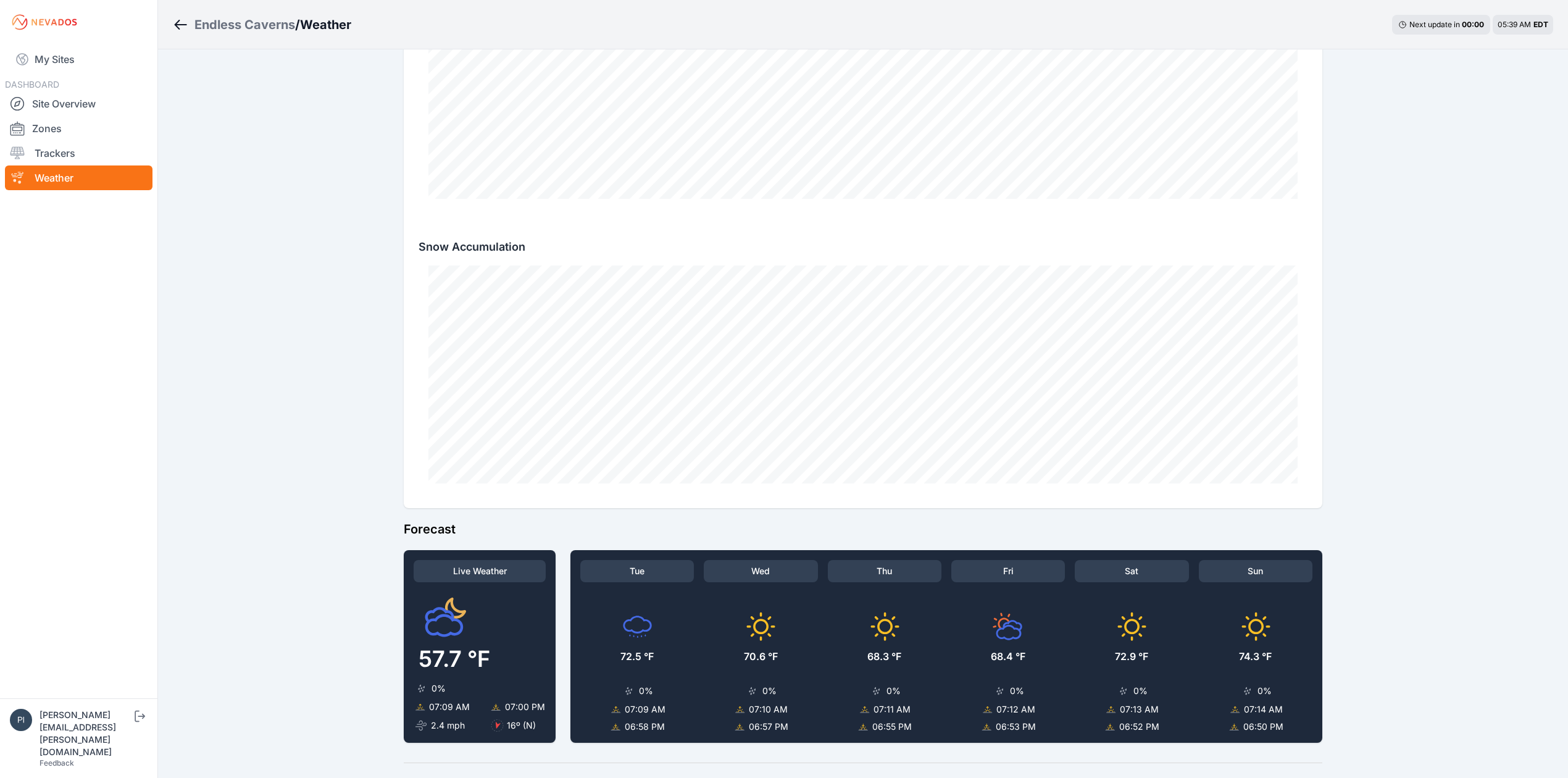
scroll to position [715, 0]
